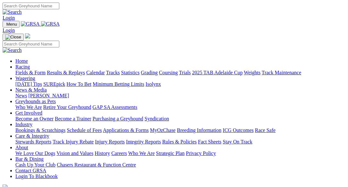
click at [72, 70] on link "Results & Replays" at bounding box center [66, 72] width 38 height 5
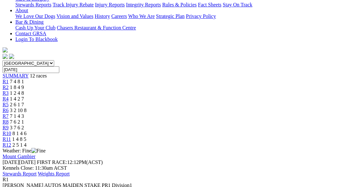
scroll to position [160, 0]
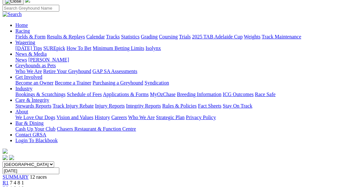
scroll to position [32, 0]
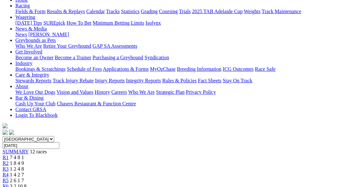
scroll to position [64, 0]
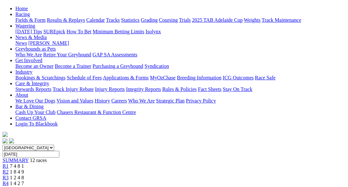
click at [9, 181] on link "R4" at bounding box center [6, 183] width 6 height 5
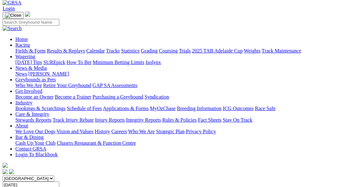
scroll to position [32, 0]
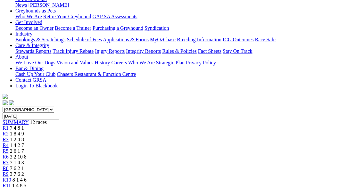
scroll to position [64, 0]
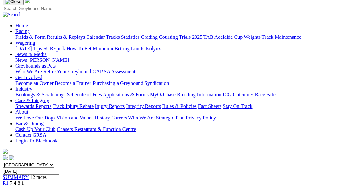
scroll to position [32, 0]
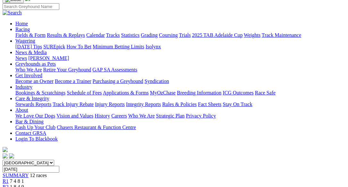
scroll to position [32, 0]
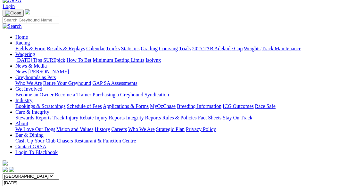
scroll to position [128, 0]
